Goal: Find specific page/section

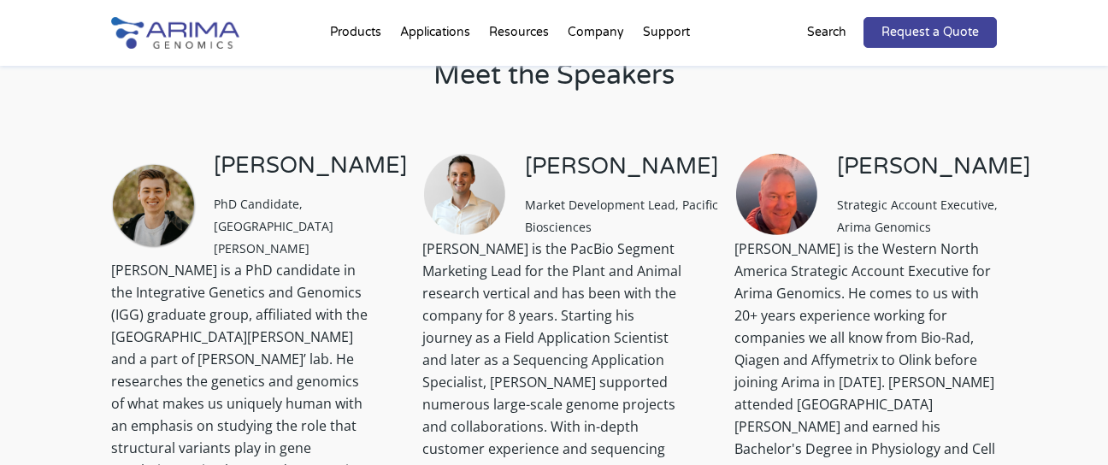
scroll to position [1563, 0]
drag, startPoint x: 837, startPoint y: 163, endPoint x: 1007, endPoint y: 159, distance: 169.4
click at [1008, 160] on div "Meet the Speakers [PERSON_NAME] PhD Candidate, [GEOGRAPHIC_DATA][PERSON_NAME] […" at bounding box center [554, 354] width 1108 height 777
copy h3 "[PERSON_NAME]"
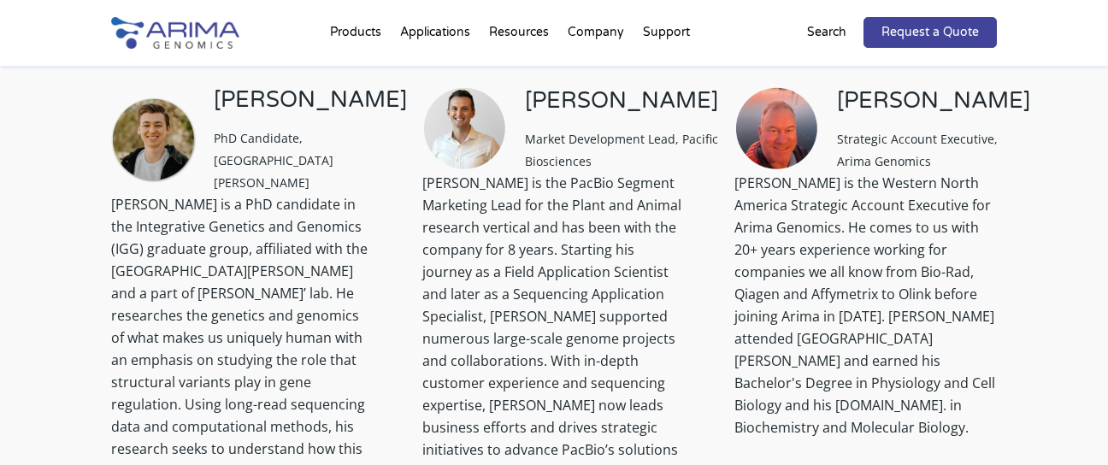
scroll to position [1628, 0]
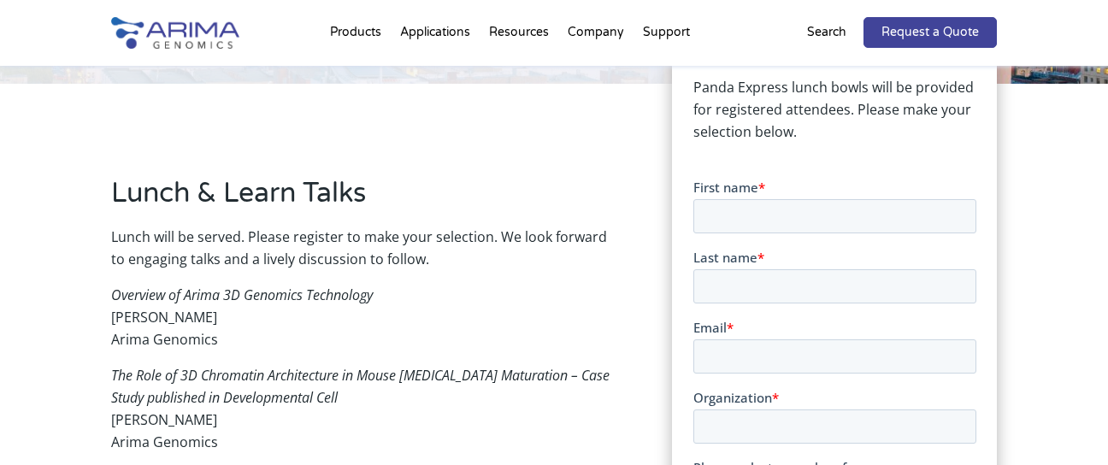
scroll to position [878, 0]
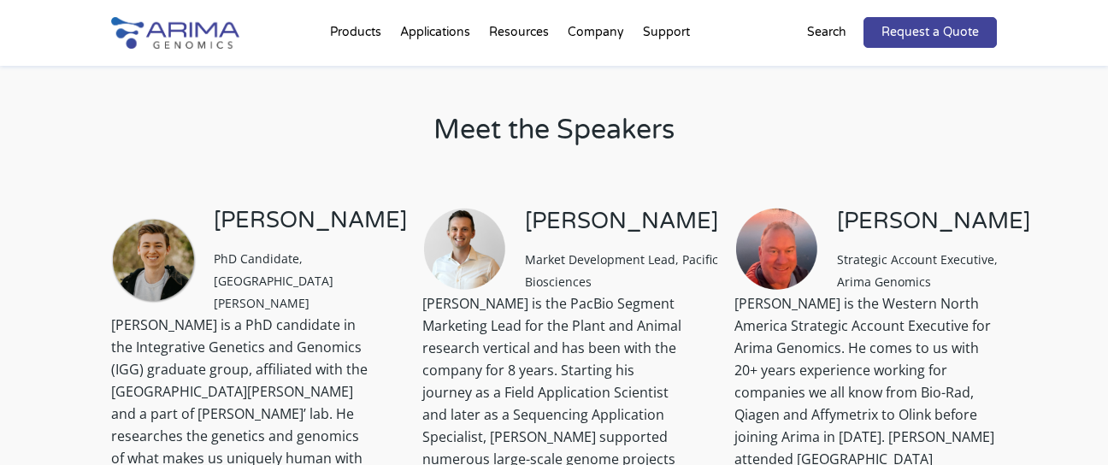
scroll to position [1465, 0]
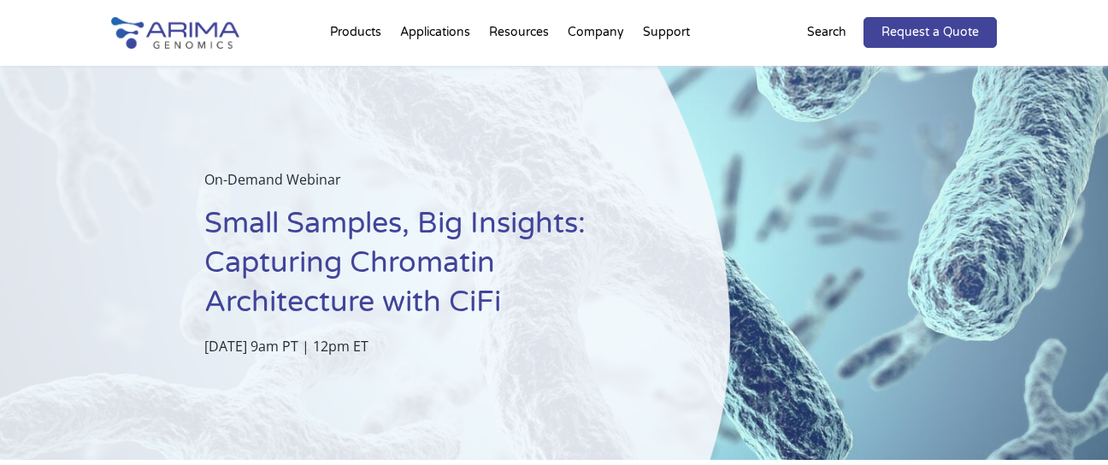
click at [828, 31] on p "Search" at bounding box center [826, 32] width 39 height 22
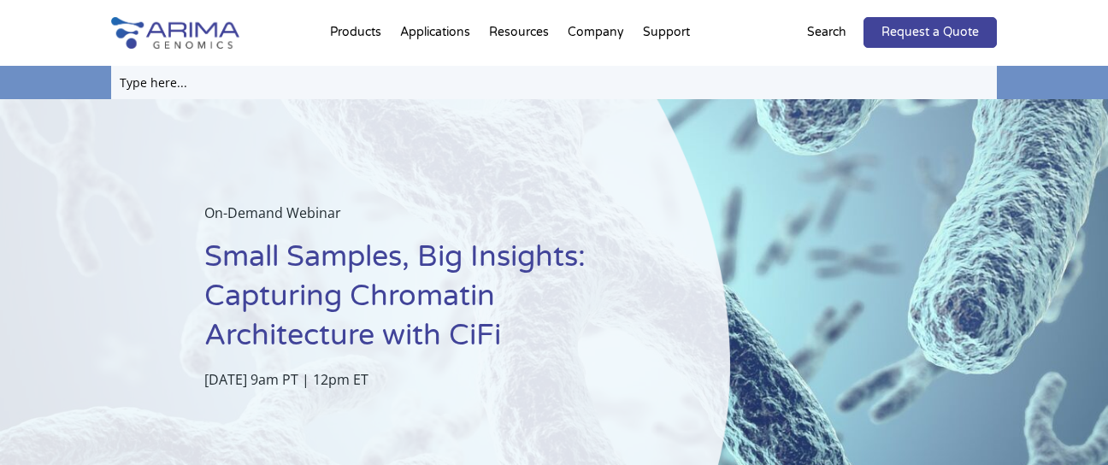
click at [569, 76] on input "text" at bounding box center [554, 82] width 887 height 33
type input "i"
type input "Damien porter"
click input "Search" at bounding box center [0, 0] width 0 height 0
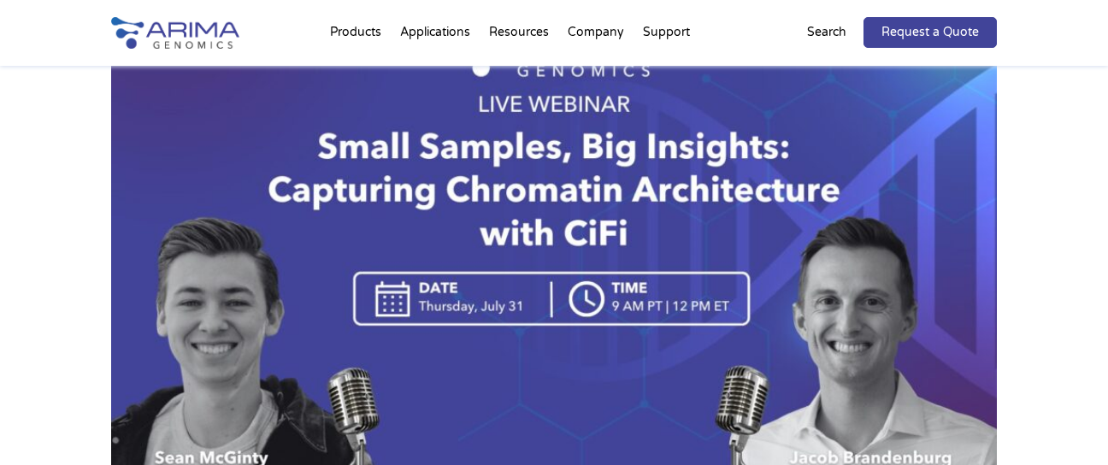
scroll to position [387, 0]
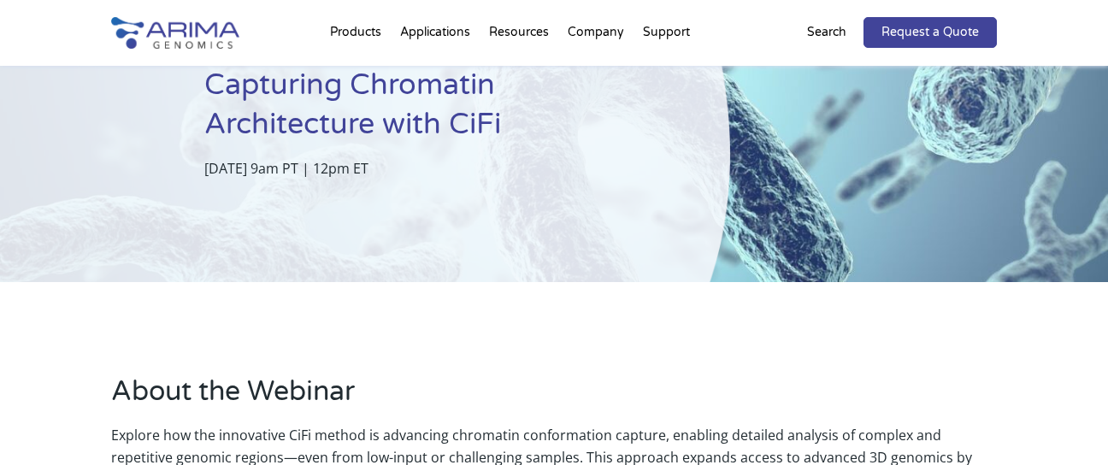
scroll to position [510, 0]
